Goal: Information Seeking & Learning: Find specific page/section

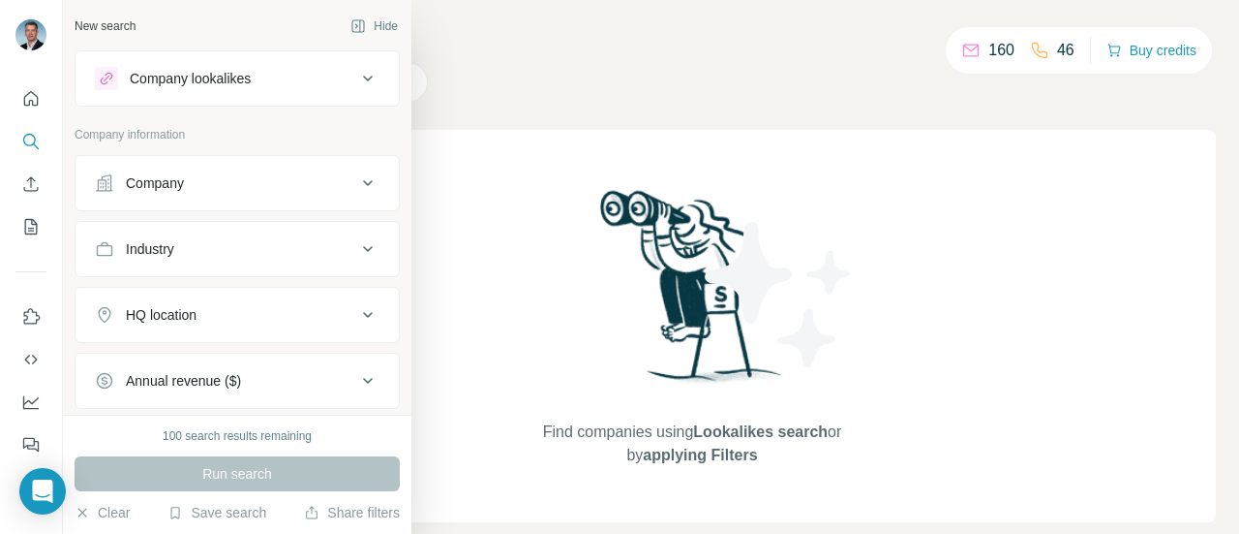
click at [360, 182] on icon at bounding box center [367, 182] width 23 height 23
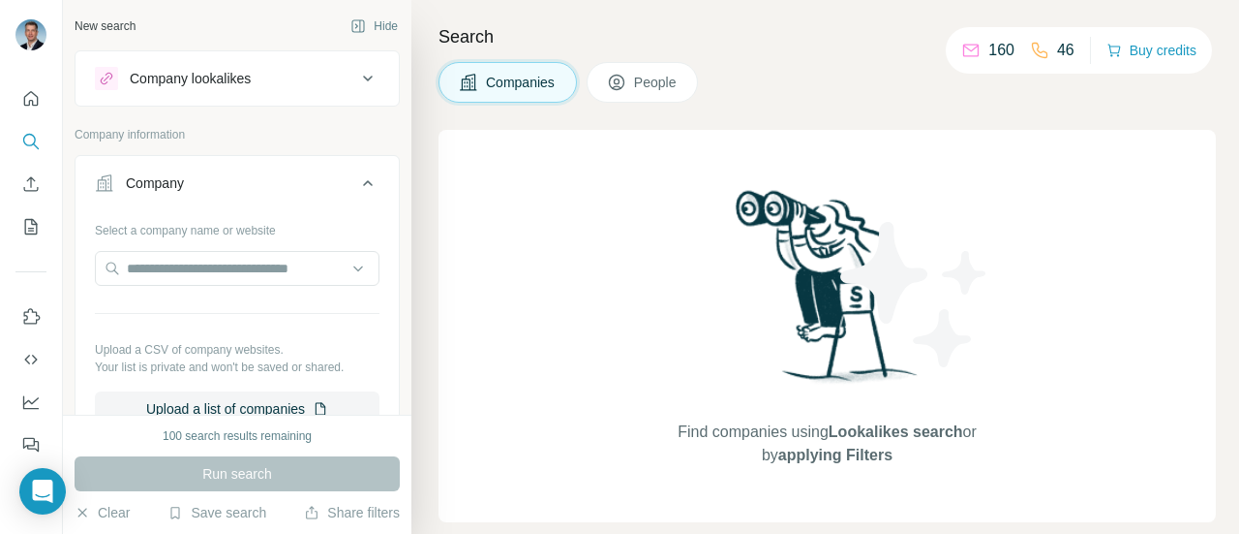
click at [339, 177] on div "Company" at bounding box center [225, 182] width 261 height 19
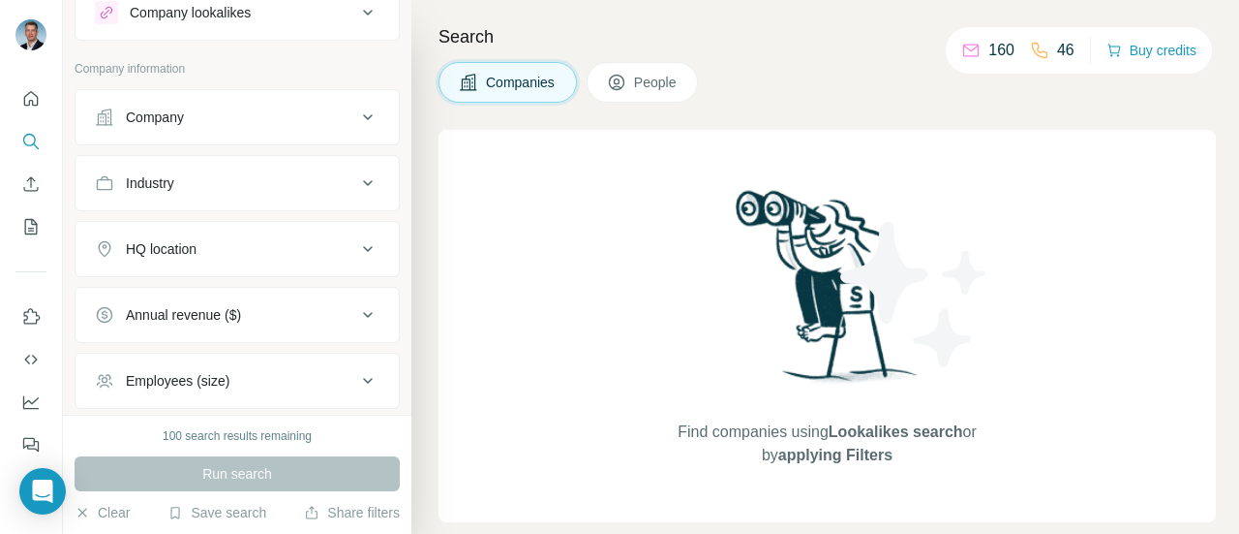
scroll to position [97, 0]
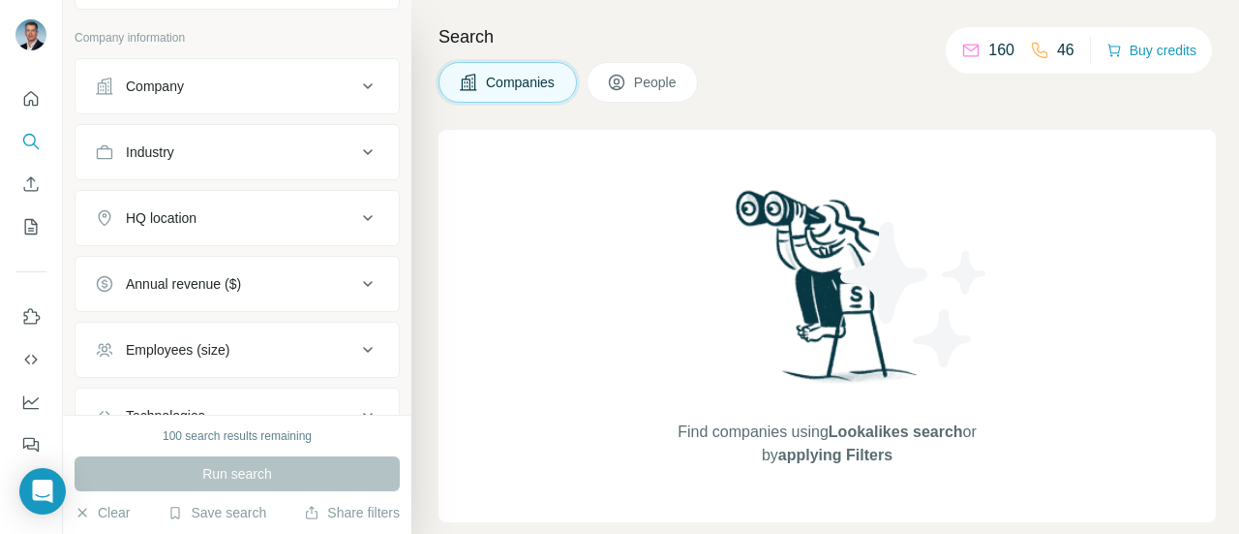
click at [356, 160] on icon at bounding box center [367, 151] width 23 height 23
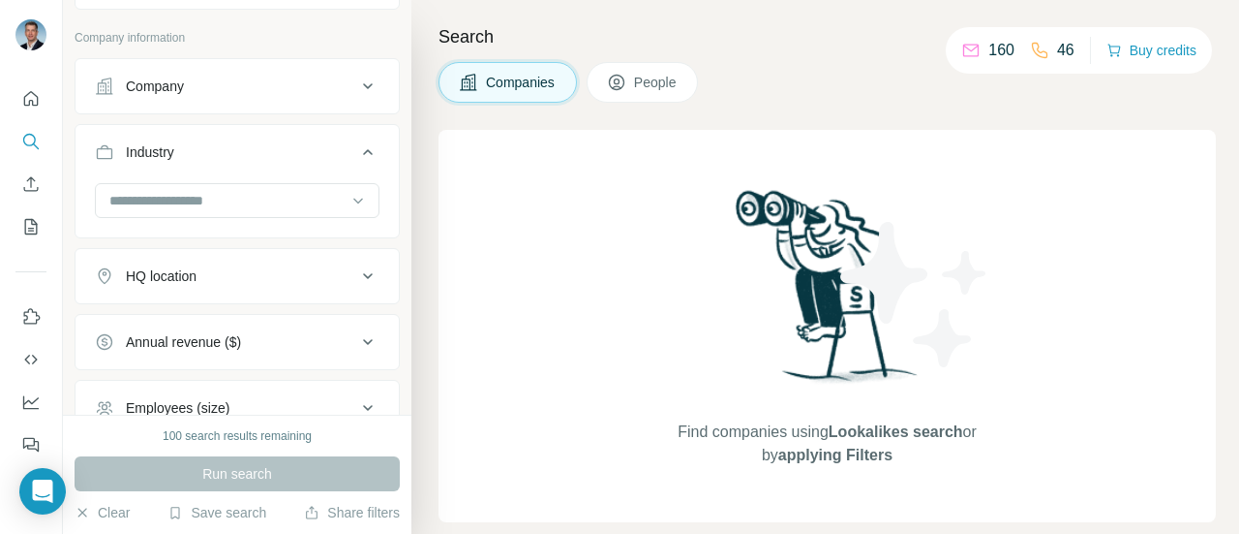
click at [310, 199] on input at bounding box center [226, 200] width 239 height 21
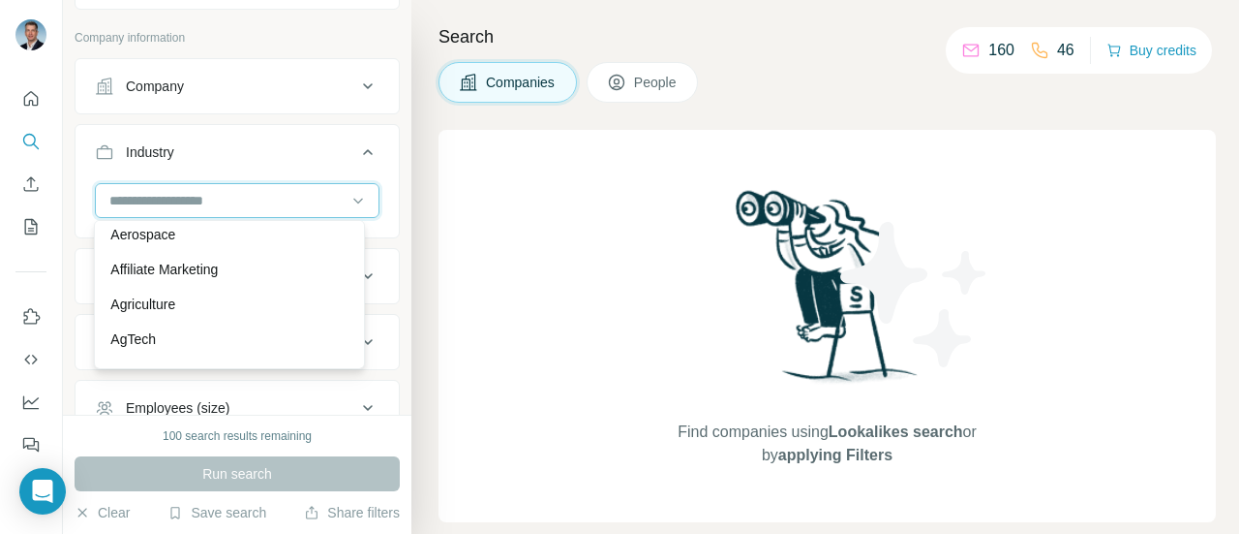
scroll to position [387, 0]
click at [254, 191] on input at bounding box center [226, 200] width 239 height 21
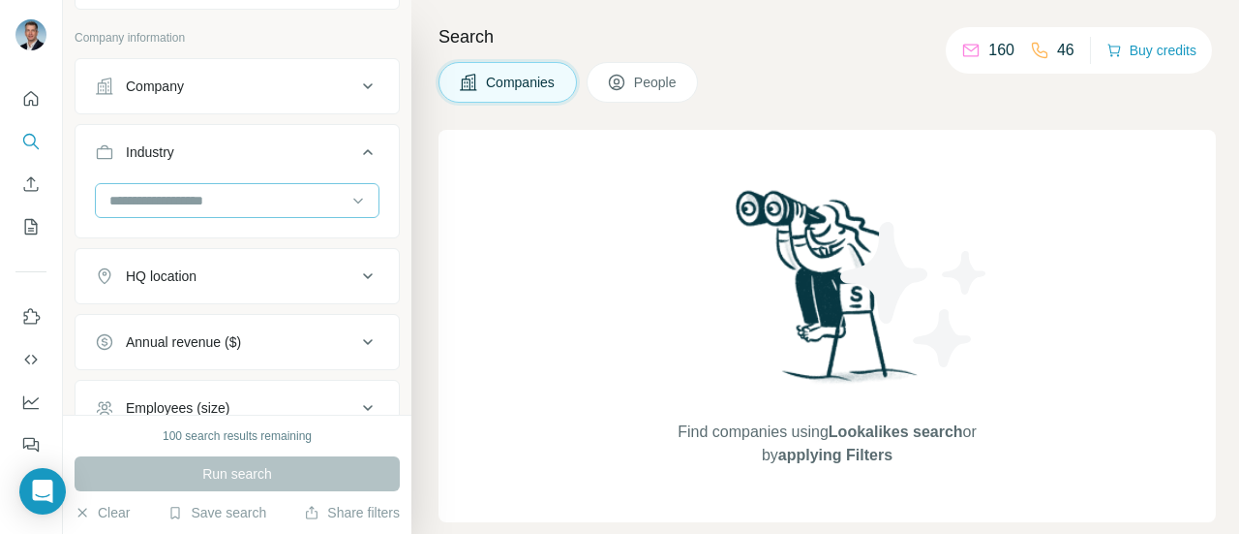
click at [276, 202] on input at bounding box center [226, 200] width 239 height 21
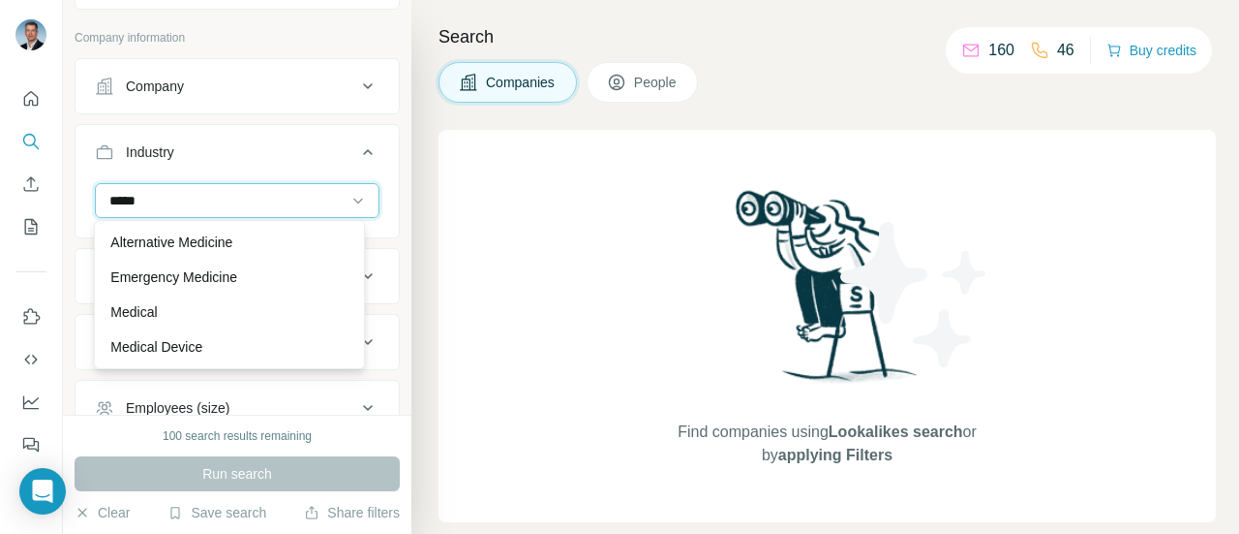
scroll to position [0, 0]
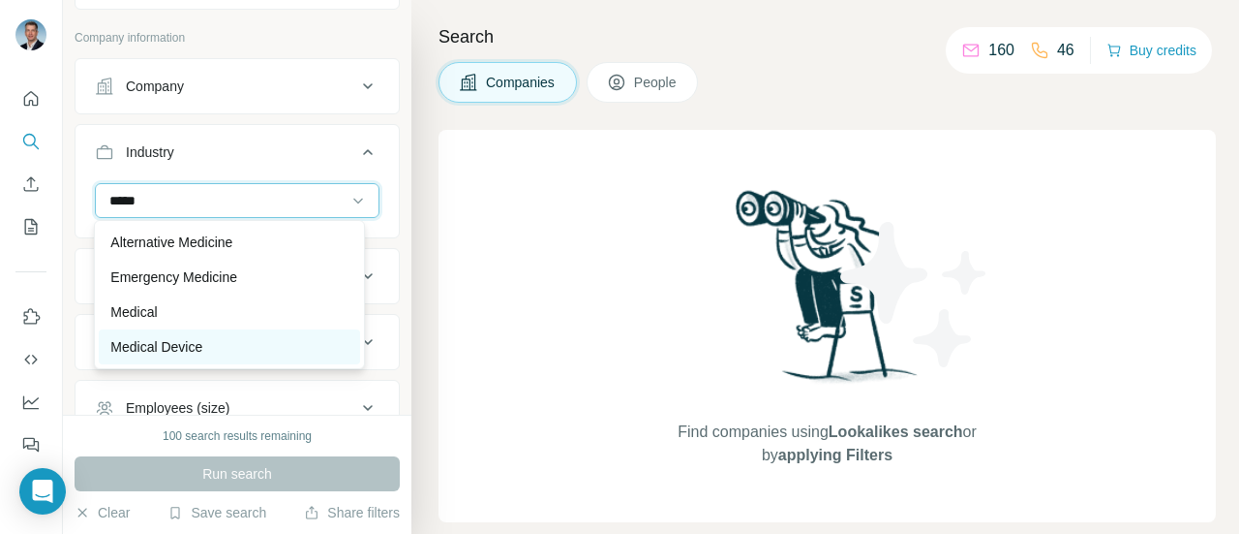
type input "*****"
click at [170, 336] on div "Medical Device" at bounding box center [229, 346] width 260 height 35
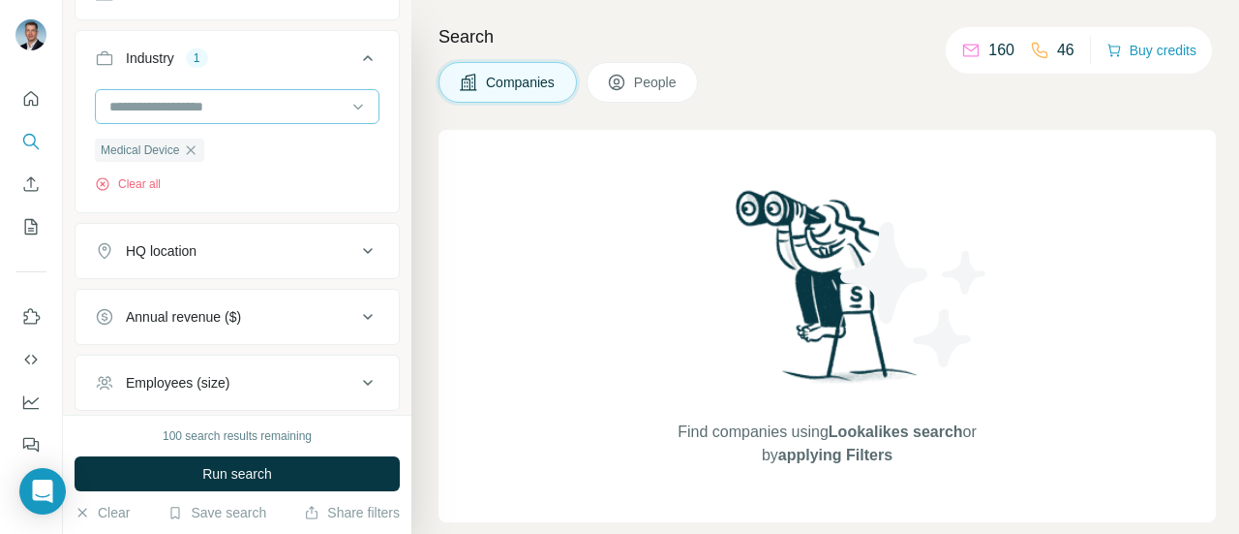
scroll to position [290, 0]
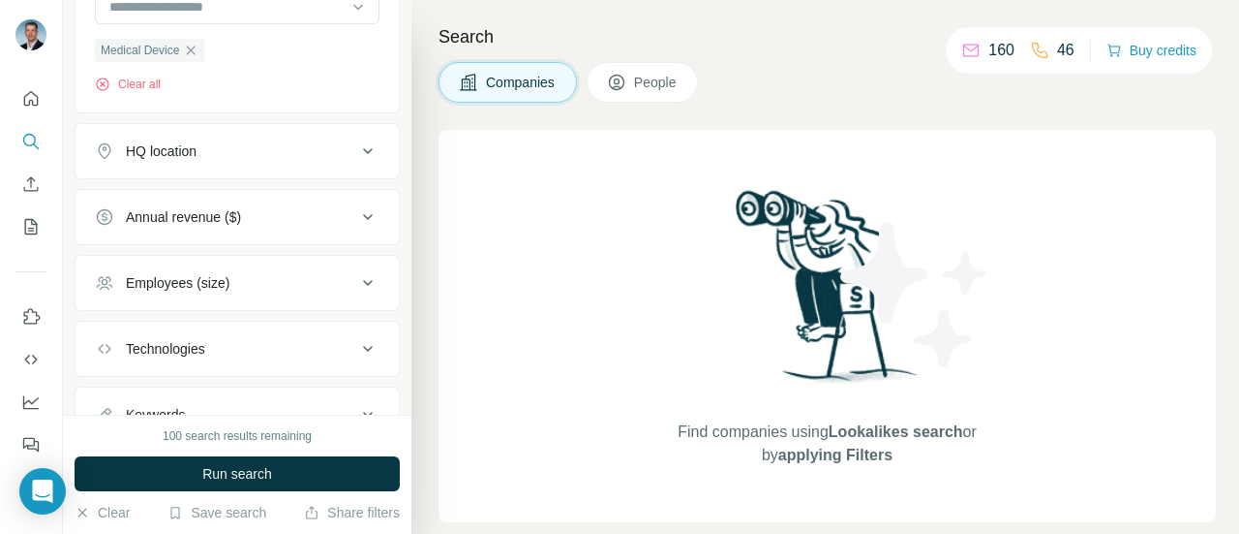
click at [329, 145] on div "HQ location" at bounding box center [225, 150] width 261 height 19
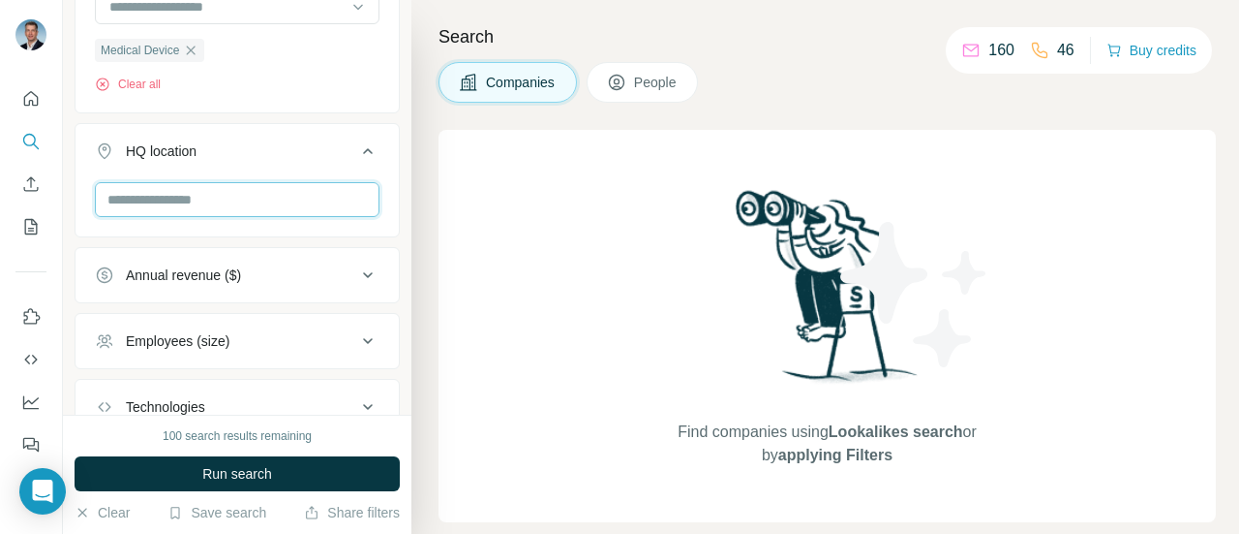
click at [308, 189] on input "text" at bounding box center [237, 199] width 285 height 35
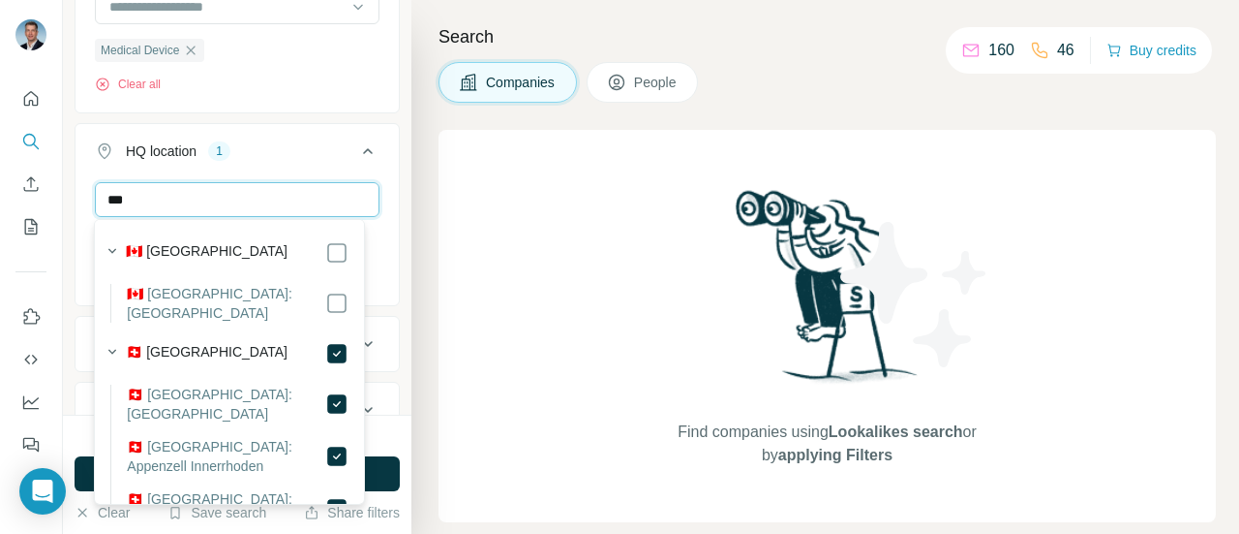
click at [284, 200] on input "***" at bounding box center [237, 199] width 285 height 35
drag, startPoint x: 284, startPoint y: 200, endPoint x: 129, endPoint y: 202, distance: 154.9
click at [129, 202] on input "***" at bounding box center [237, 199] width 285 height 35
click at [124, 202] on input "***" at bounding box center [237, 199] width 285 height 35
click at [168, 199] on input "***" at bounding box center [237, 199] width 285 height 35
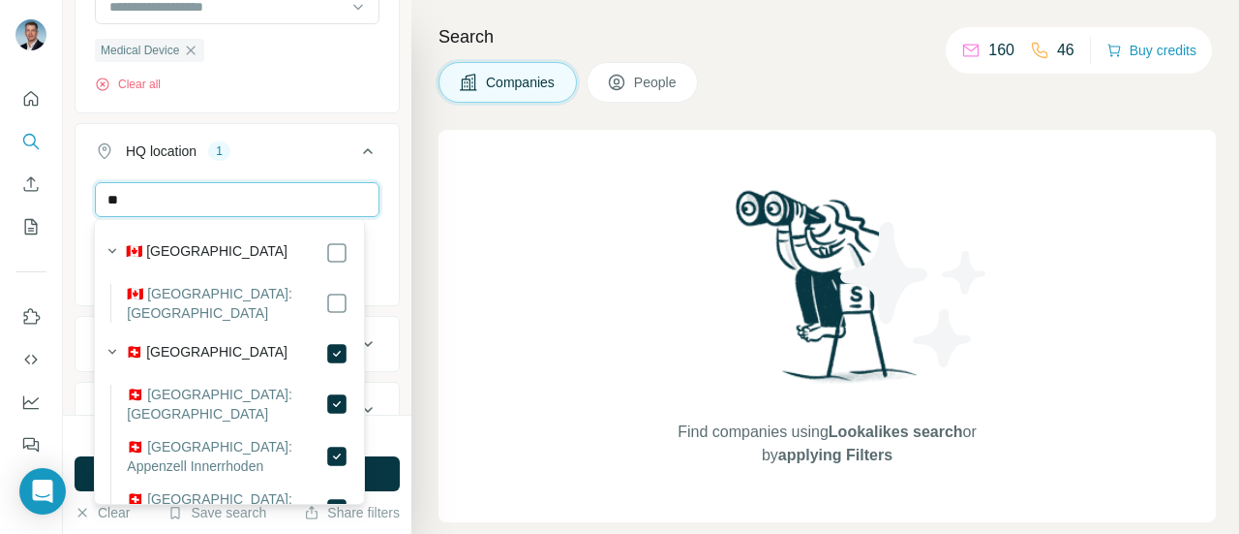
type input "*"
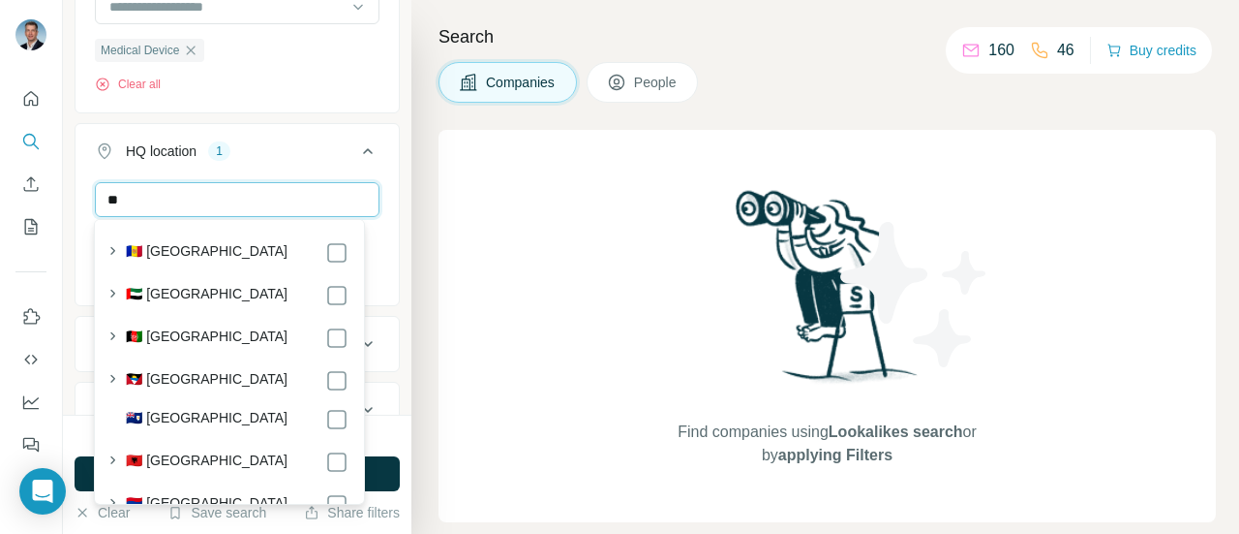
type input "*"
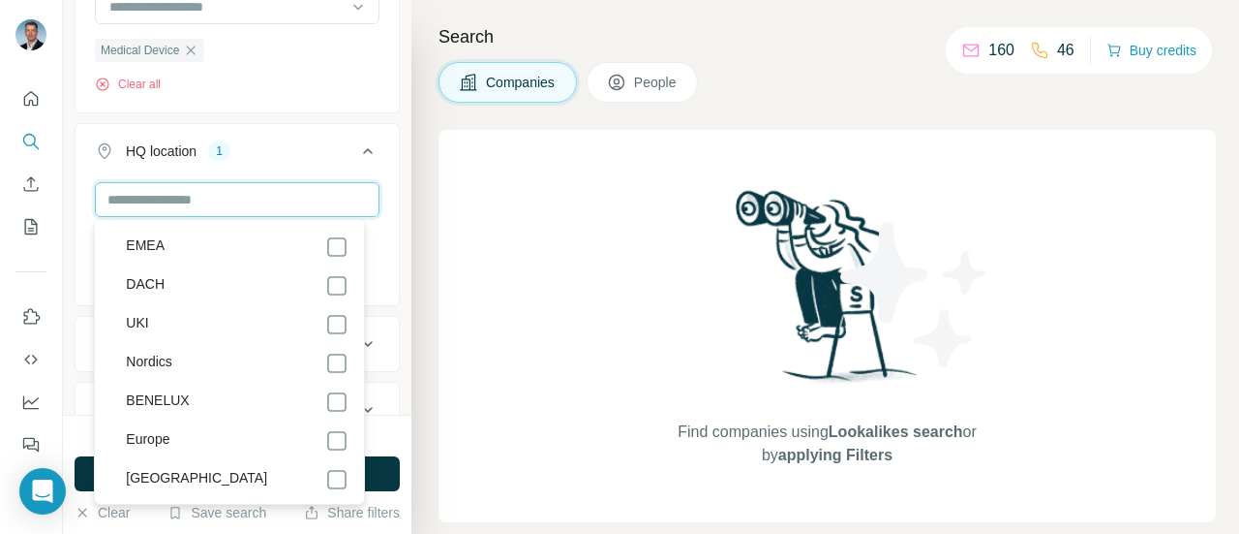
scroll to position [10595, 0]
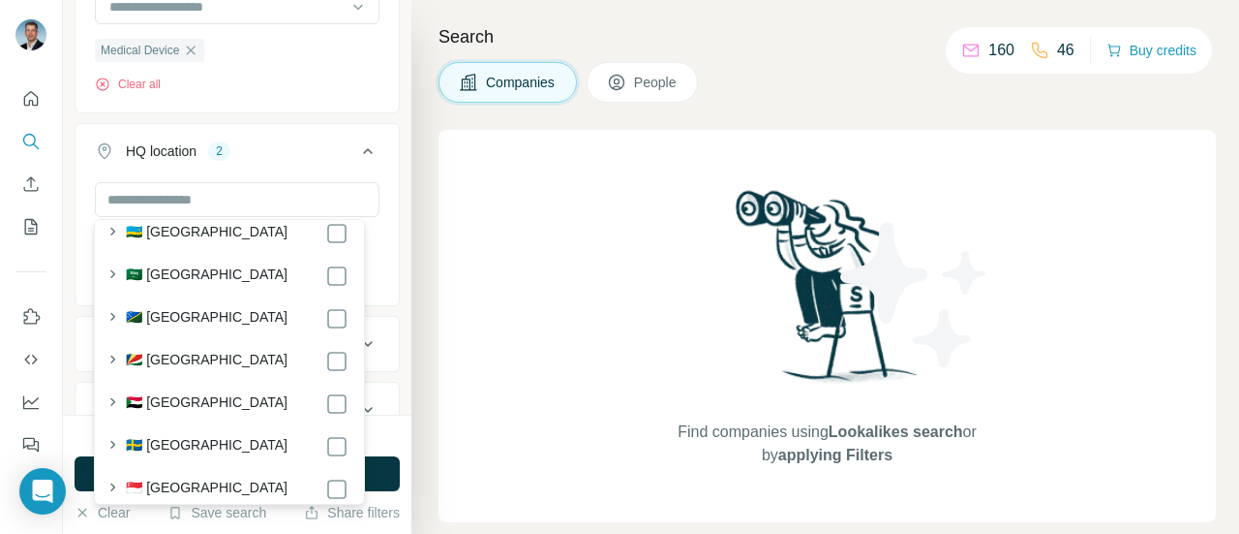
scroll to position [8078, 0]
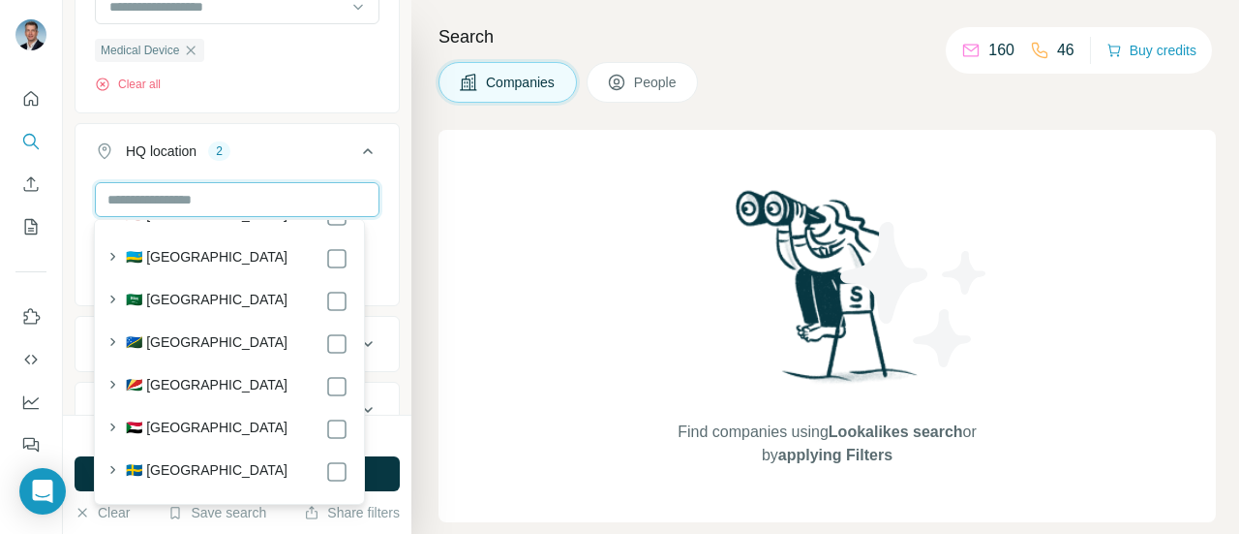
click at [215, 202] on input "text" at bounding box center [237, 199] width 285 height 35
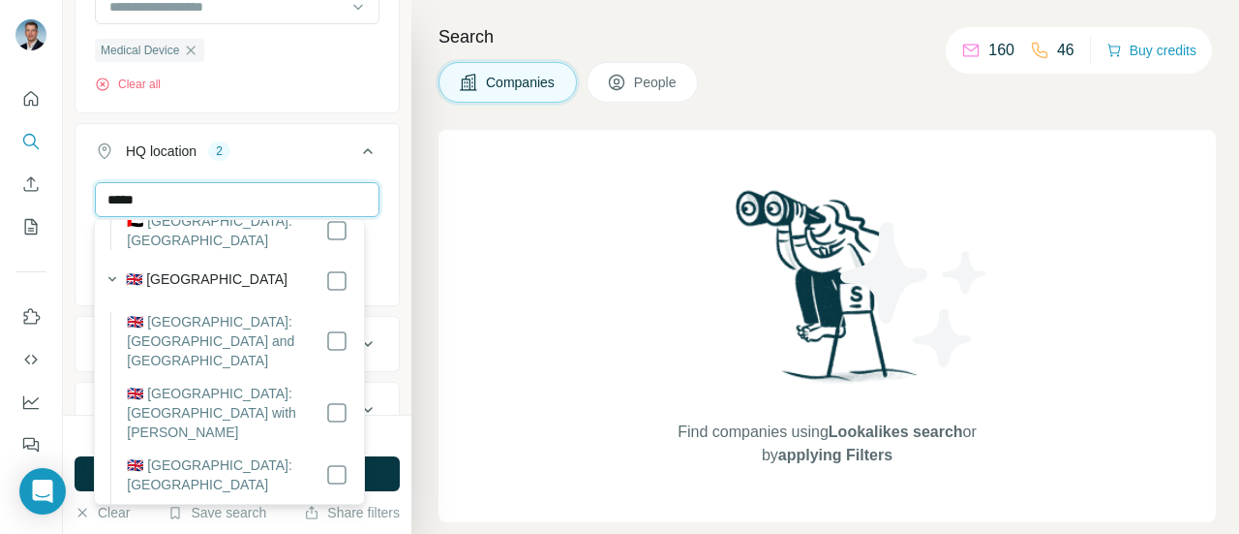
scroll to position [387, 0]
click at [322, 187] on input "*****" at bounding box center [237, 199] width 285 height 35
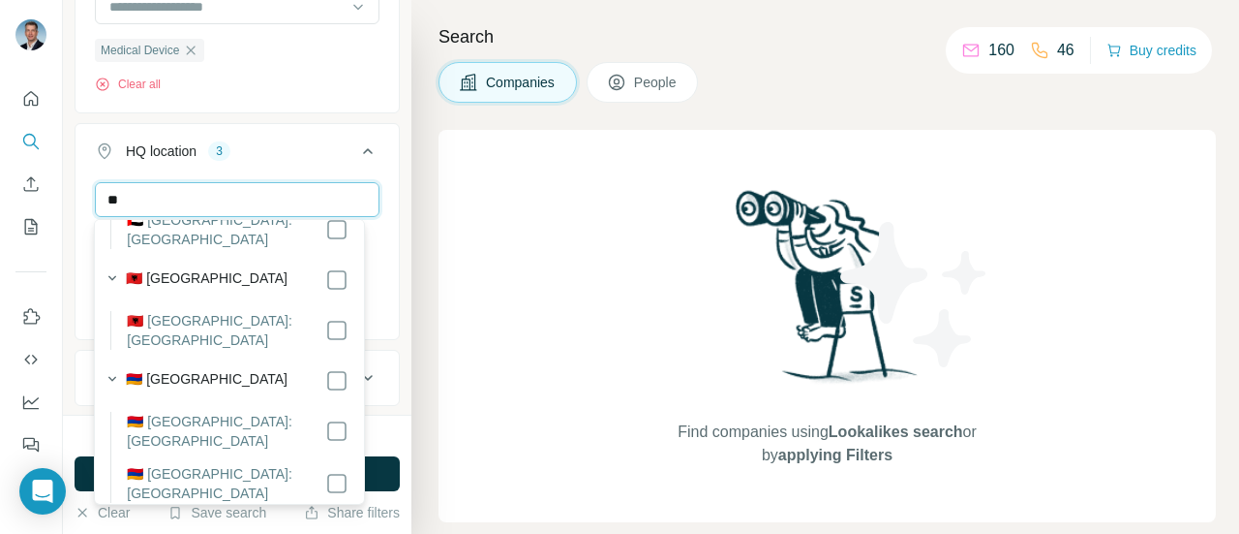
type input "*"
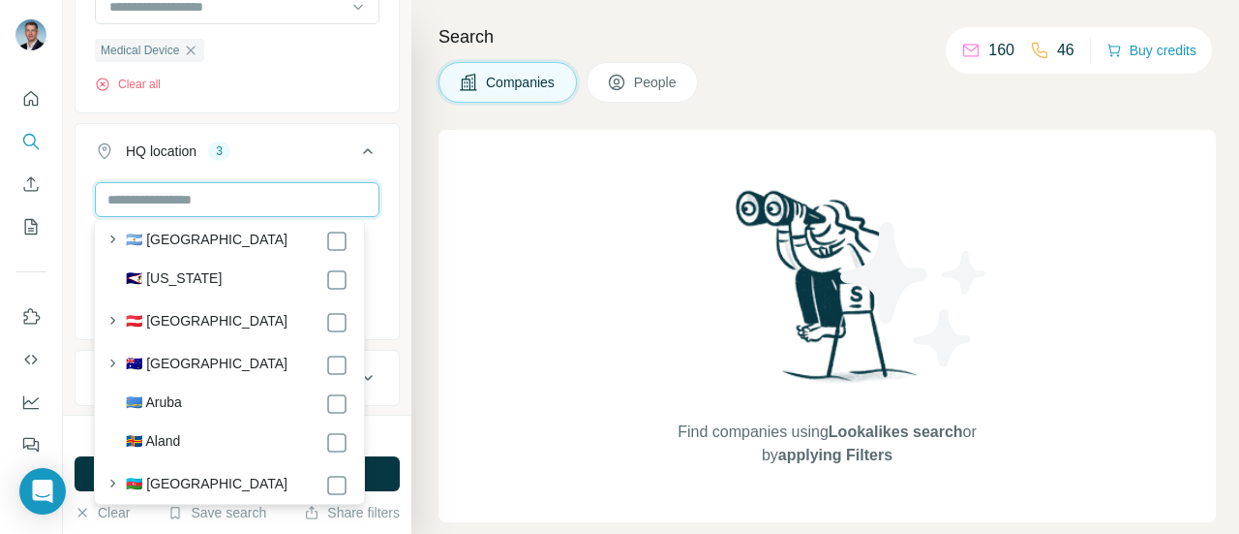
scroll to position [430, 0]
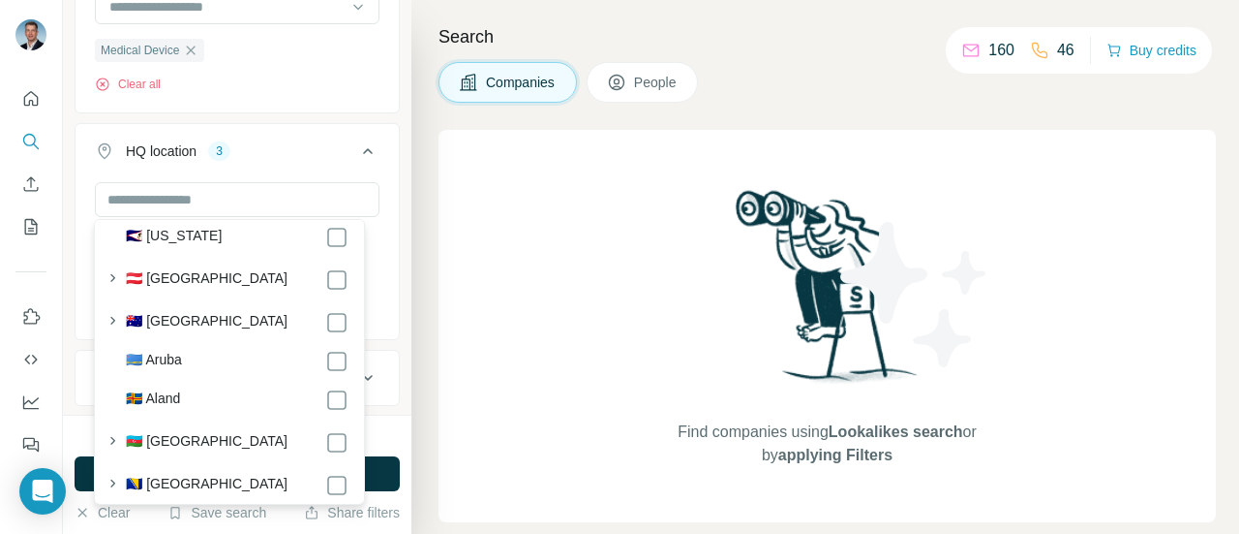
click at [356, 139] on icon at bounding box center [367, 150] width 23 height 23
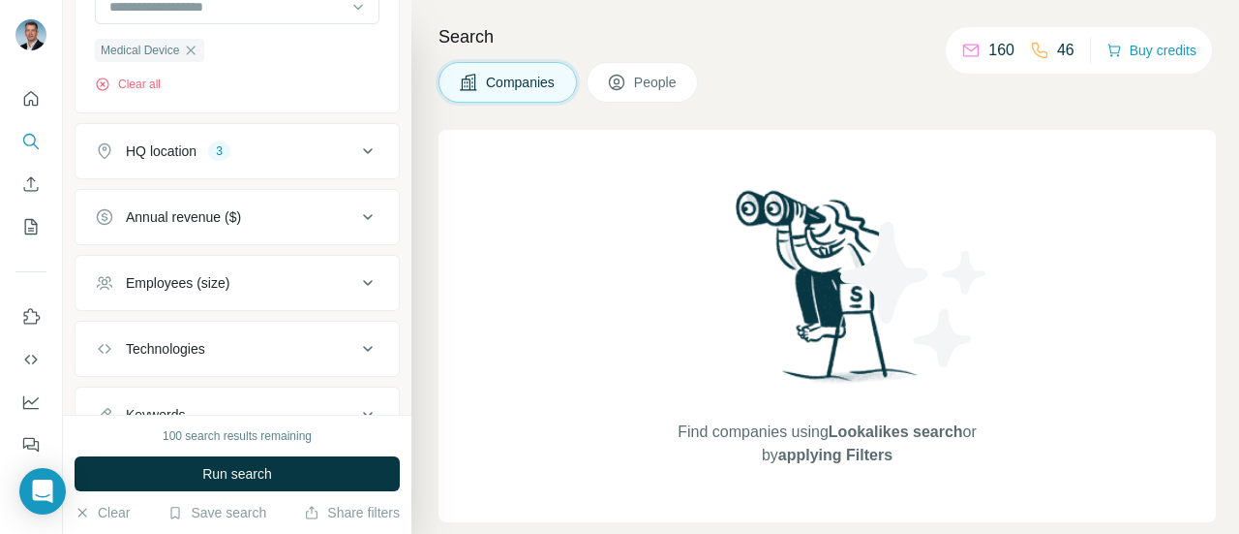
click at [356, 140] on icon at bounding box center [367, 150] width 23 height 23
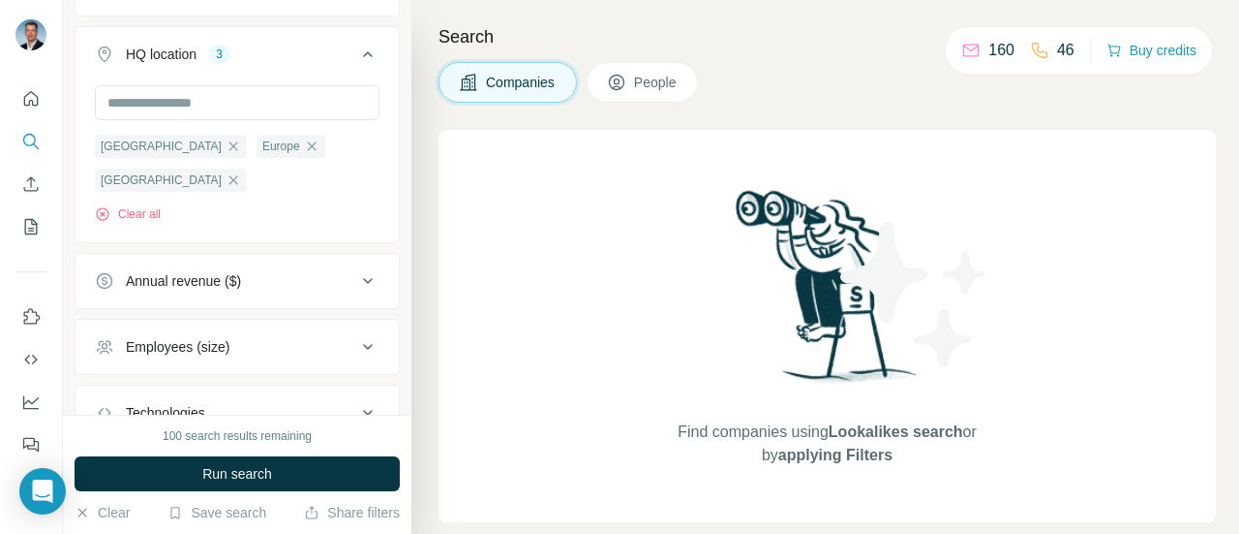
scroll to position [484, 0]
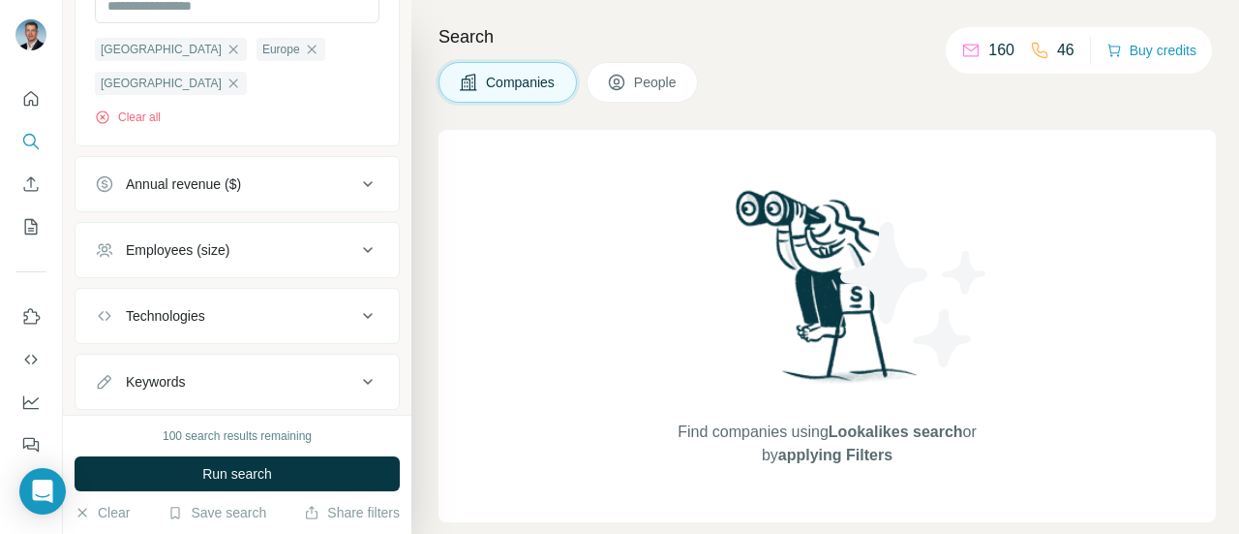
click at [356, 248] on icon at bounding box center [367, 249] width 23 height 23
click at [108, 288] on icon at bounding box center [106, 292] width 23 height 23
click at [102, 319] on icon at bounding box center [106, 328] width 23 height 23
click at [105, 369] on icon at bounding box center [106, 363] width 19 height 19
click at [106, 388] on icon at bounding box center [106, 399] width 23 height 23
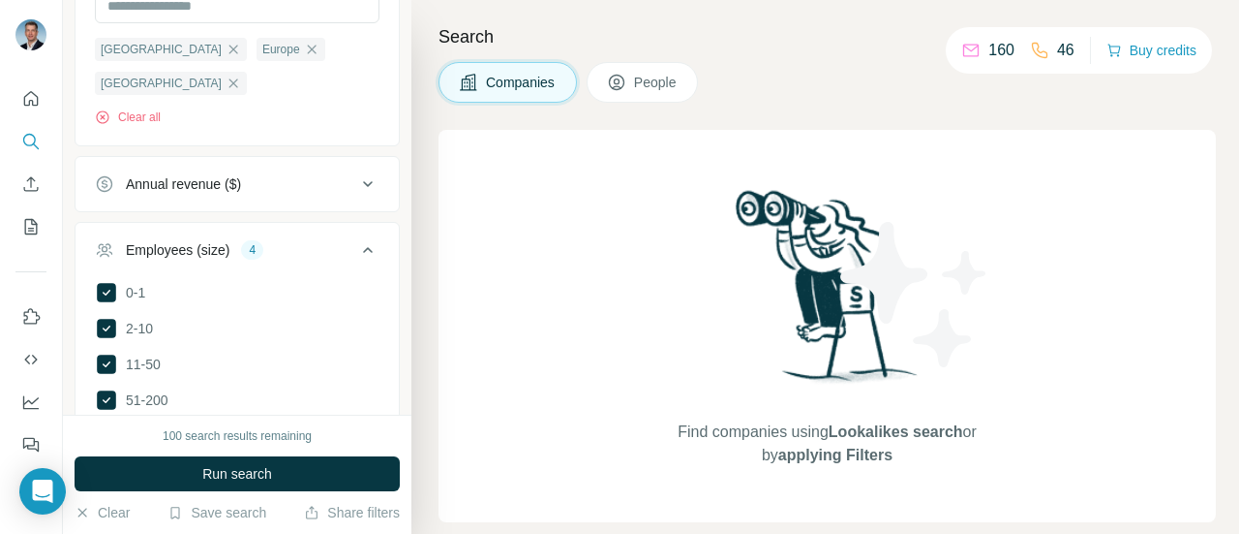
click at [365, 245] on button "Employees (size) 4" at bounding box center [237, 254] width 323 height 54
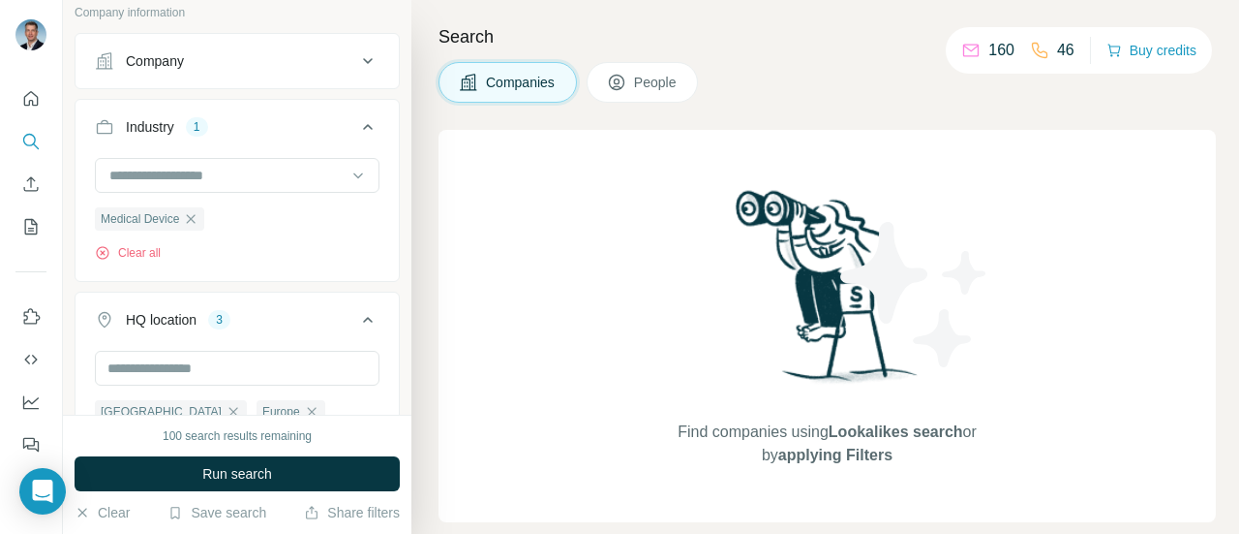
scroll to position [194, 0]
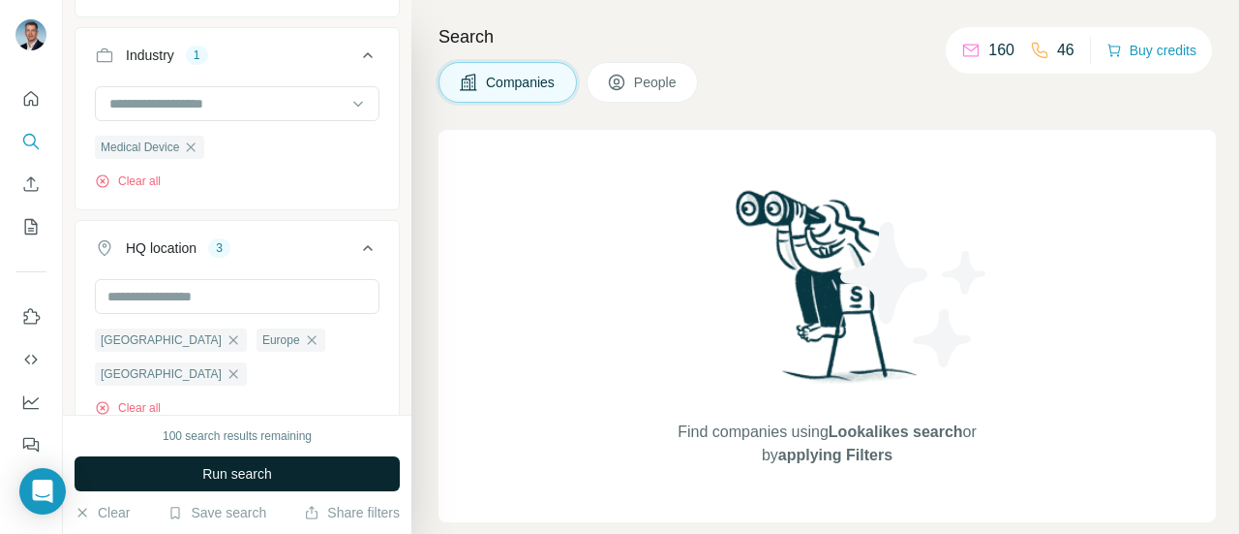
click at [269, 460] on button "Run search" at bounding box center [237, 473] width 325 height 35
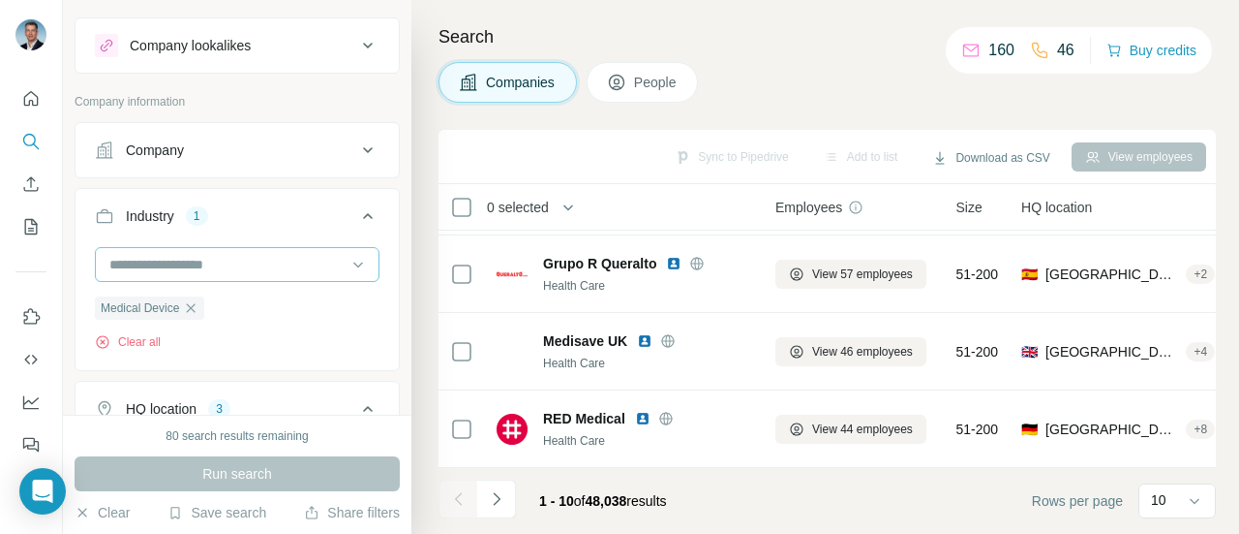
scroll to position [0, 0]
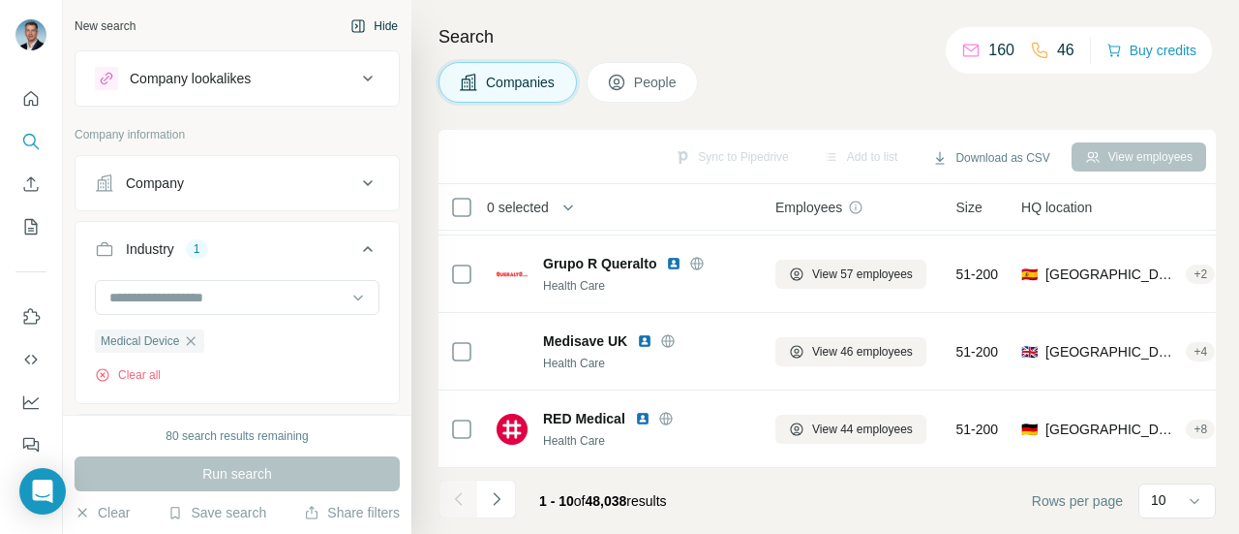
click at [376, 22] on button "Hide" at bounding box center [374, 26] width 75 height 29
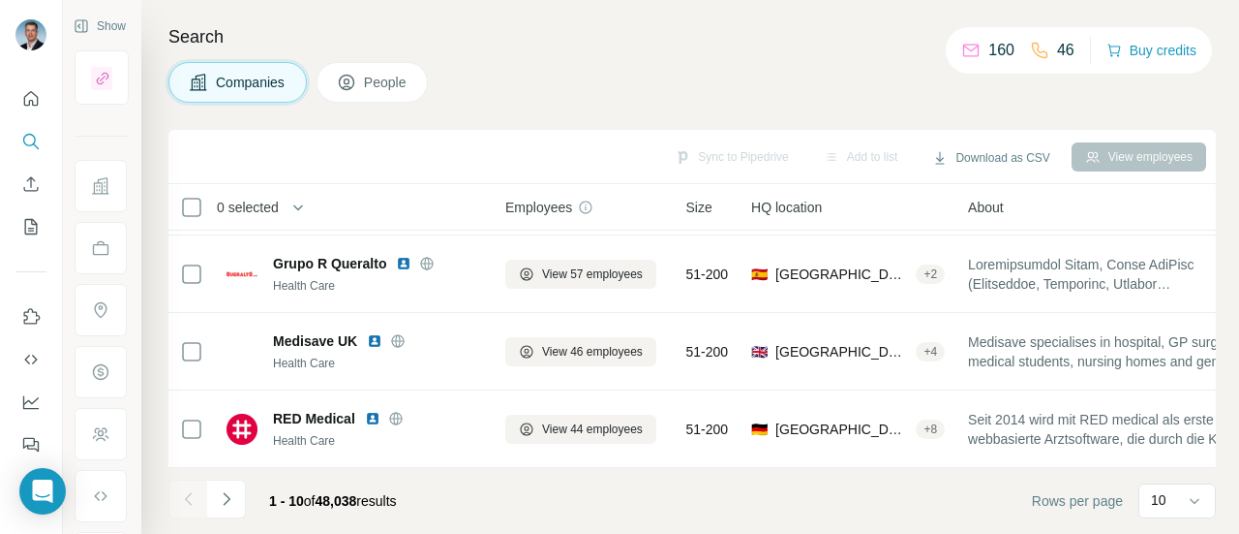
click at [347, 504] on span "48,038" at bounding box center [337, 500] width 42 height 15
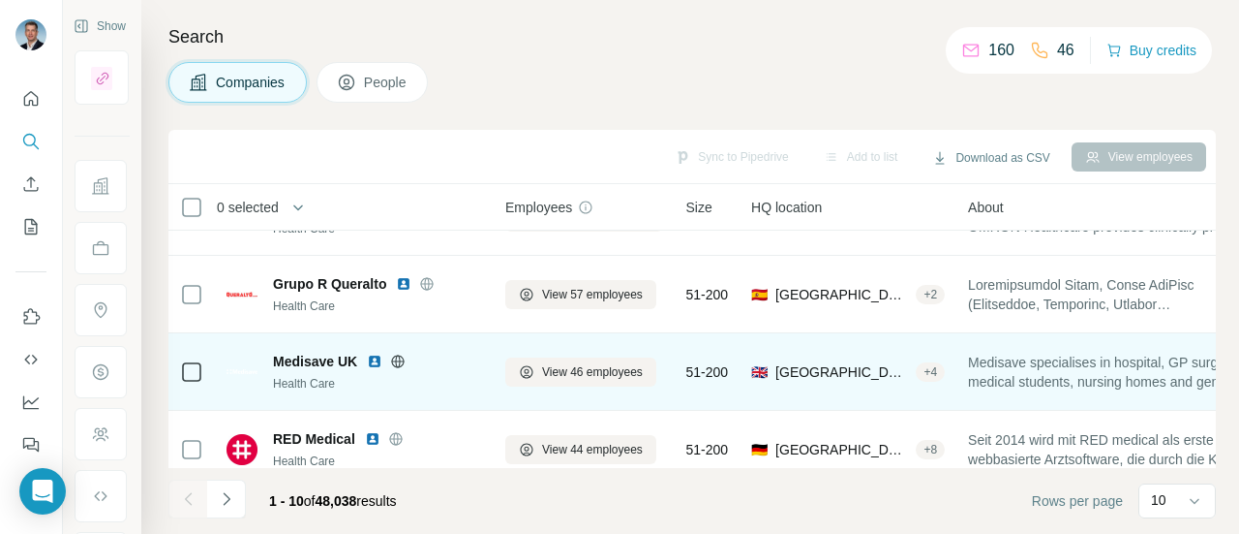
scroll to position [546, 0]
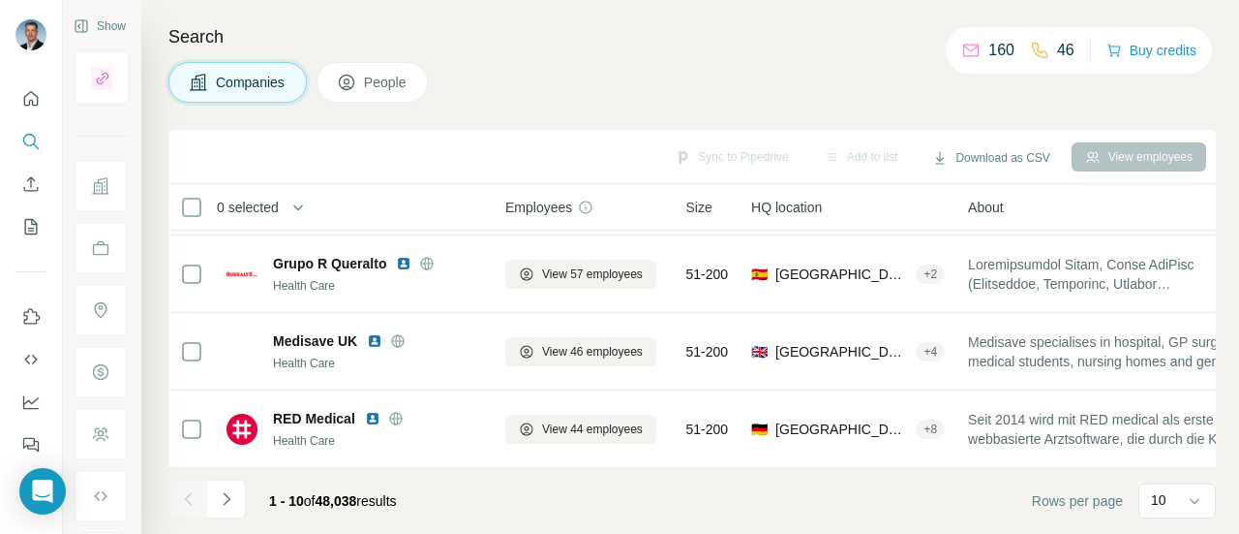
click at [357, 503] on span "48,038" at bounding box center [337, 500] width 42 height 15
click at [467, 514] on footer "1 - 10 of 48,038 results Rows per page 10" at bounding box center [692, 501] width 1048 height 66
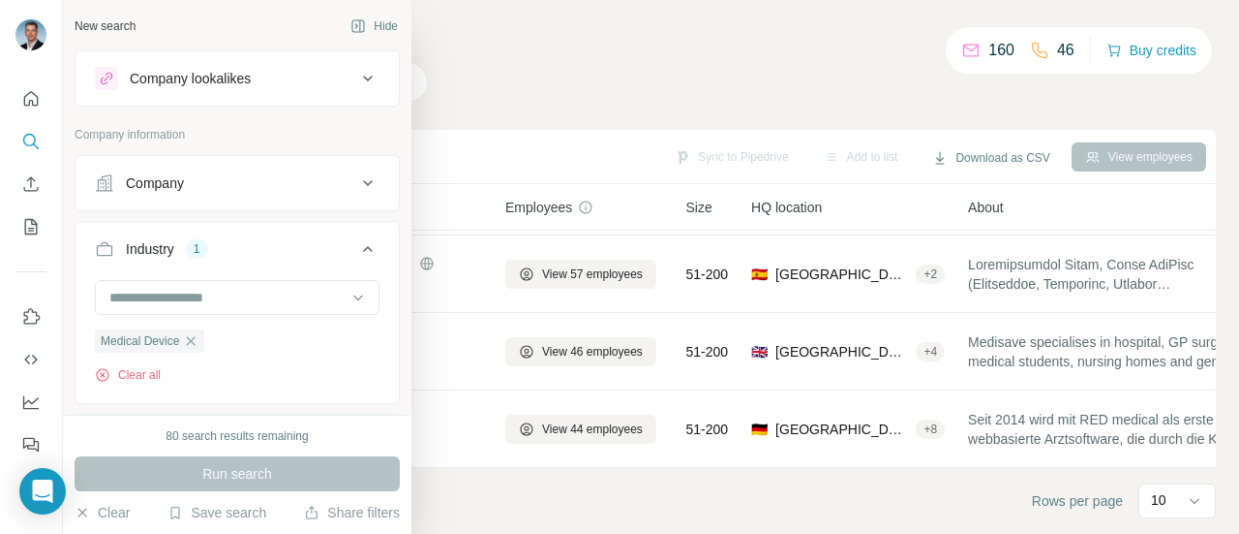
click at [119, 26] on div "New search Hide Company lookalikes Company information Company Industry 1 Medic…" at bounding box center [237, 207] width 349 height 414
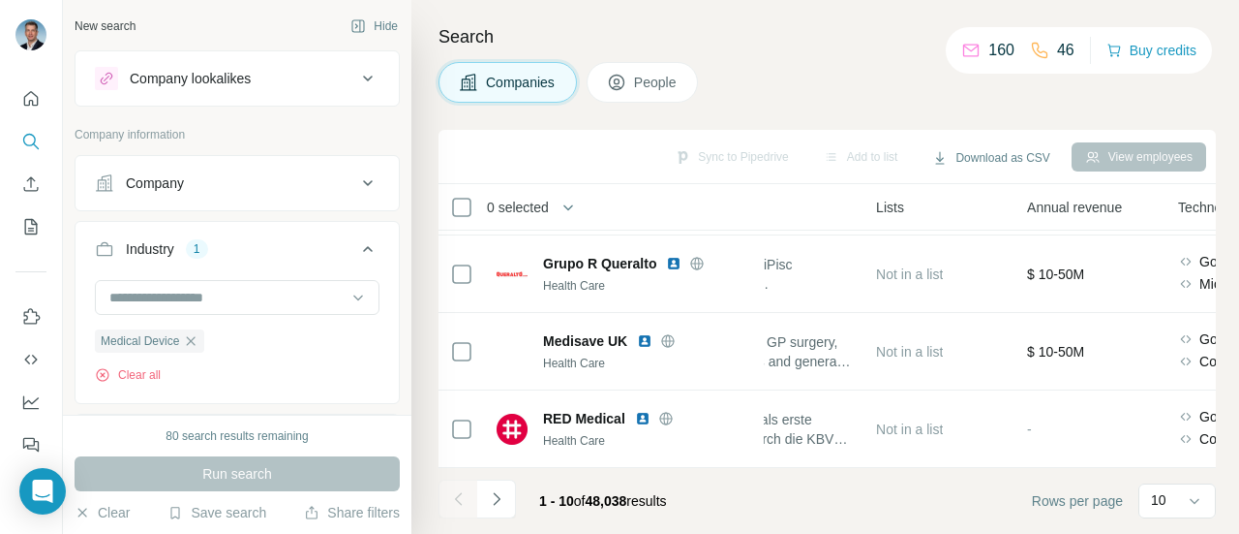
scroll to position [546, 684]
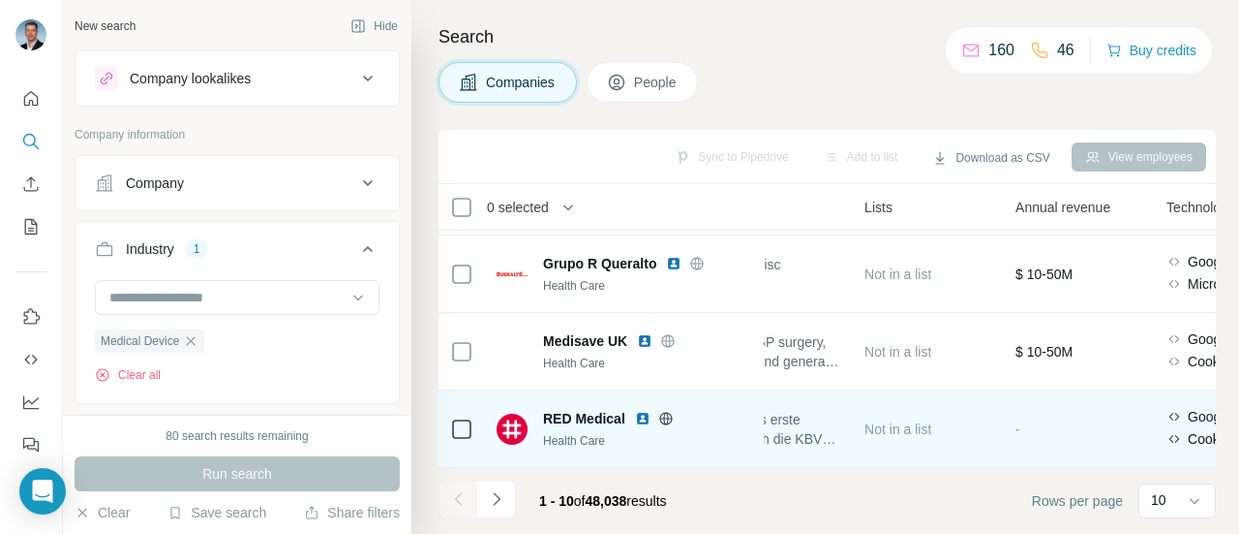
click at [990, 452] on td "Not in a list" at bounding box center [928, 428] width 151 height 77
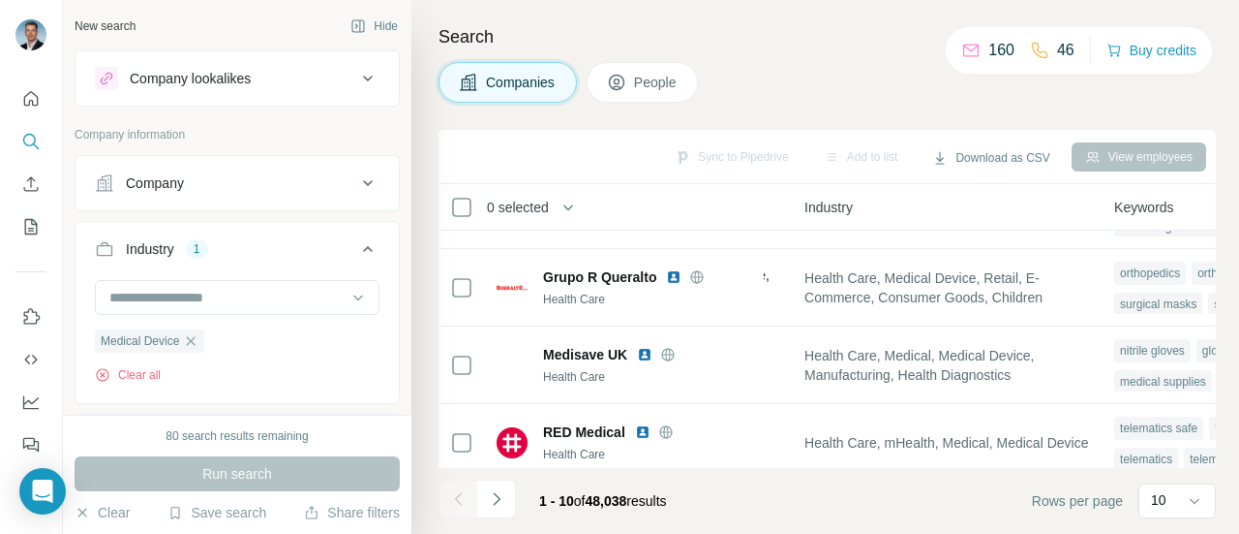
scroll to position [546, 1356]
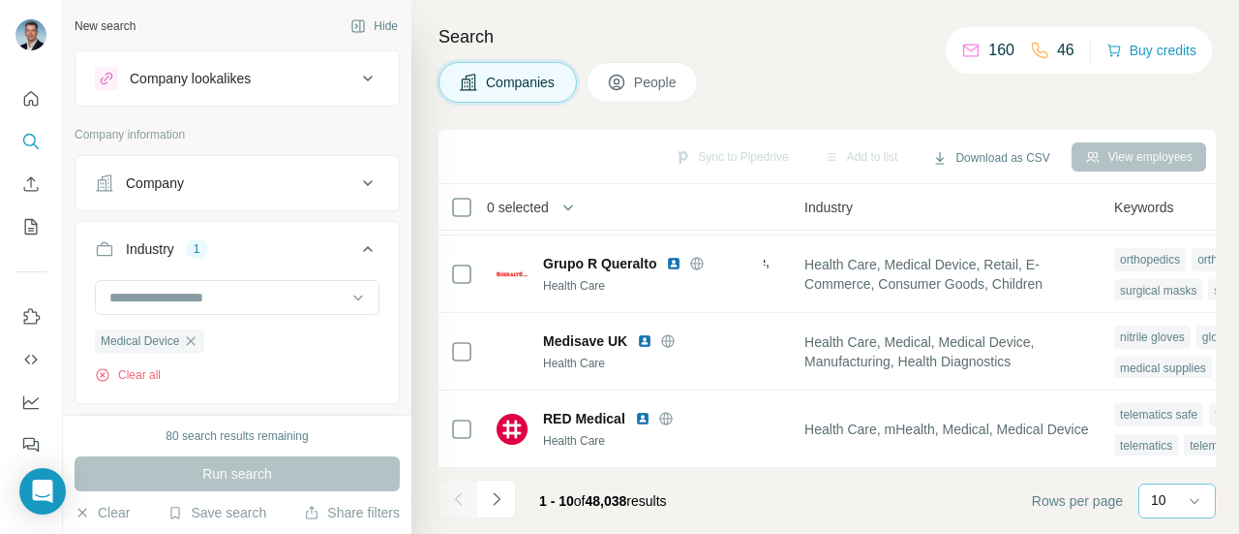
click at [1183, 510] on div "10" at bounding box center [1175, 500] width 48 height 33
click at [1203, 503] on icon at bounding box center [1194, 500] width 19 height 19
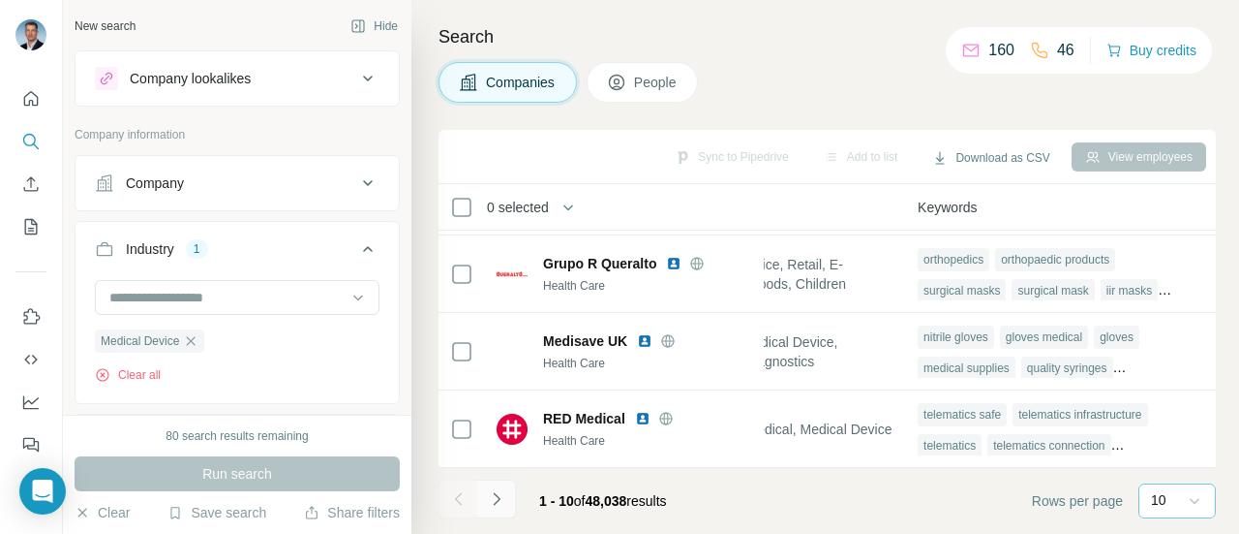
click at [496, 503] on icon "Navigate to next page" at bounding box center [496, 498] width 19 height 19
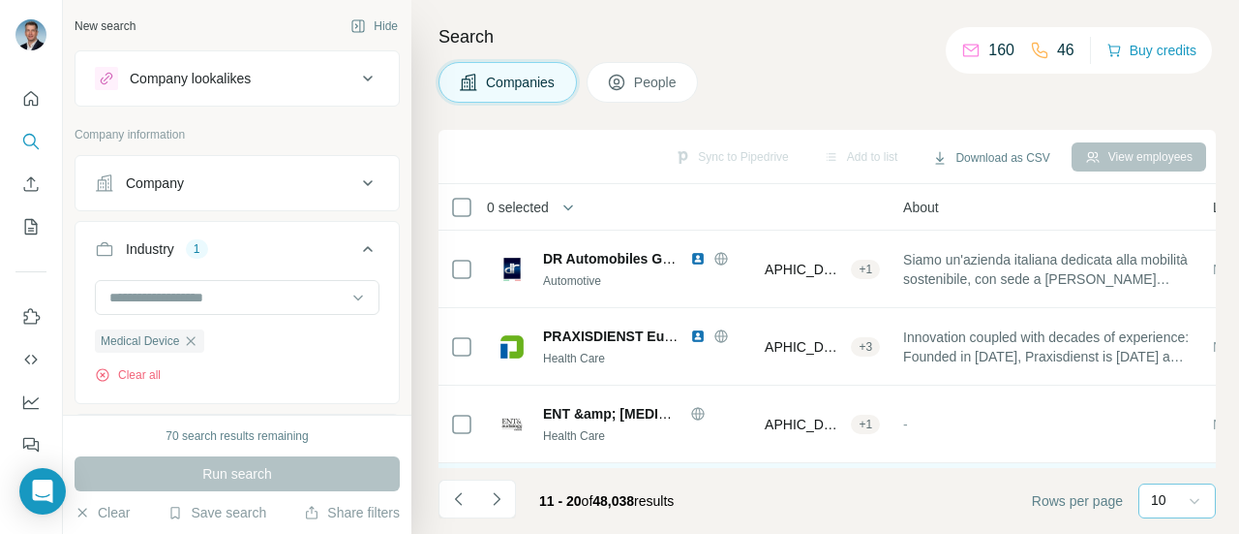
scroll to position [0, 335]
